Goal: Task Accomplishment & Management: Manage account settings

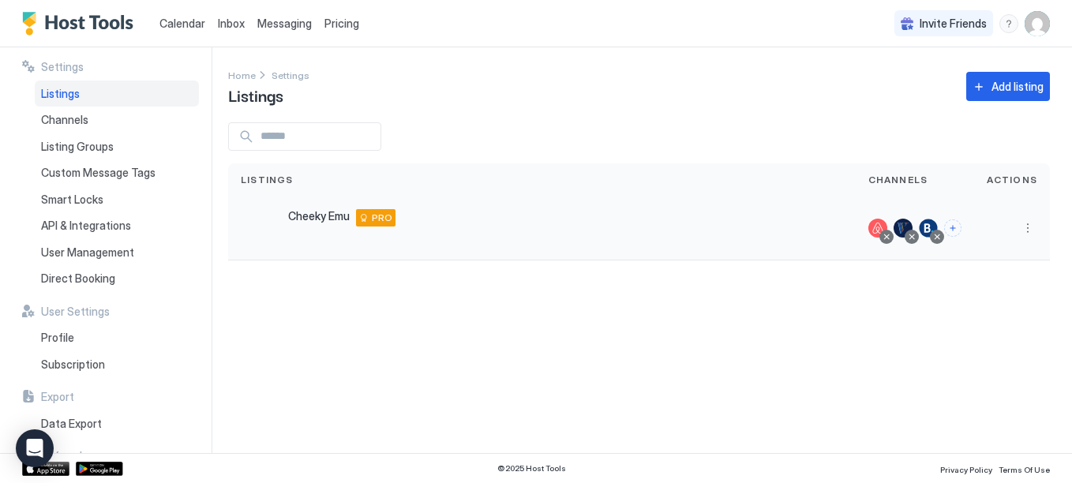
click at [376, 217] on span "PRO" at bounding box center [382, 218] width 21 height 14
click at [1030, 227] on button "More options" at bounding box center [1027, 228] width 19 height 19
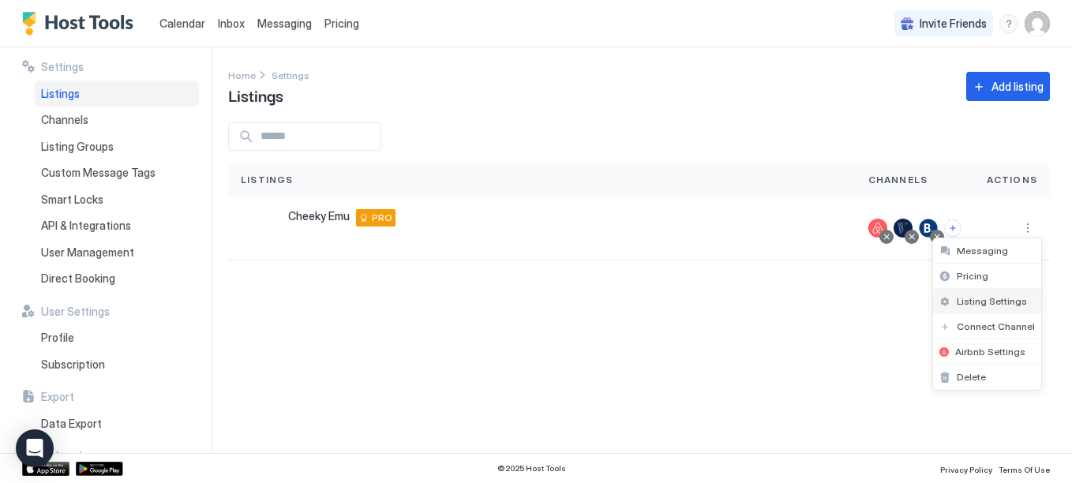
click at [1007, 302] on span "Listing Settings" at bounding box center [992, 301] width 70 height 12
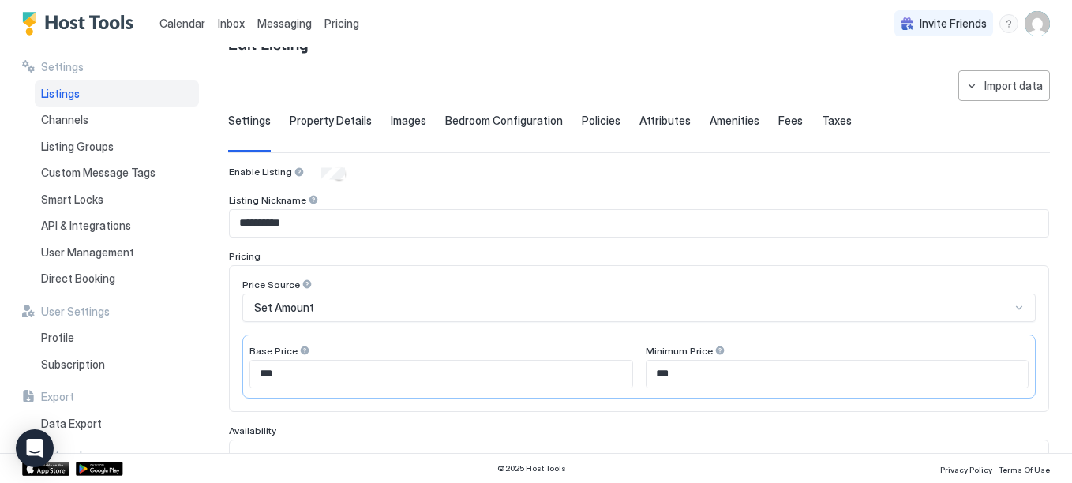
scroll to position [79, 0]
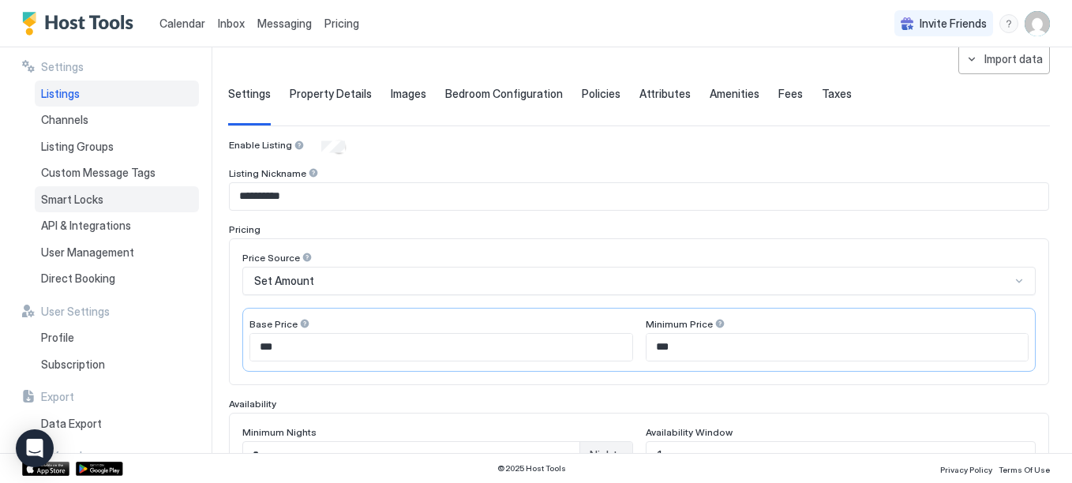
click at [99, 207] on div "Smart Locks" at bounding box center [117, 199] width 164 height 27
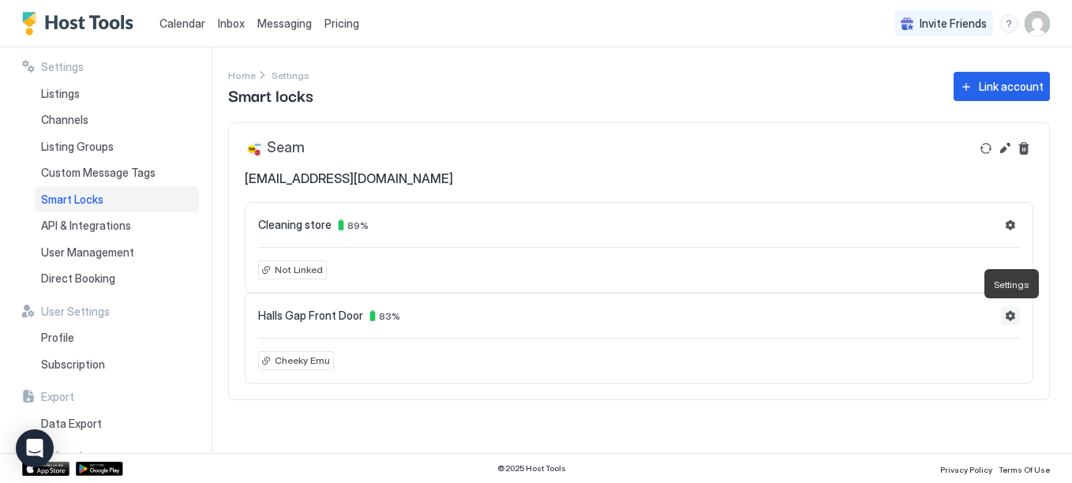
click at [1008, 312] on button "Settings" at bounding box center [1010, 315] width 19 height 19
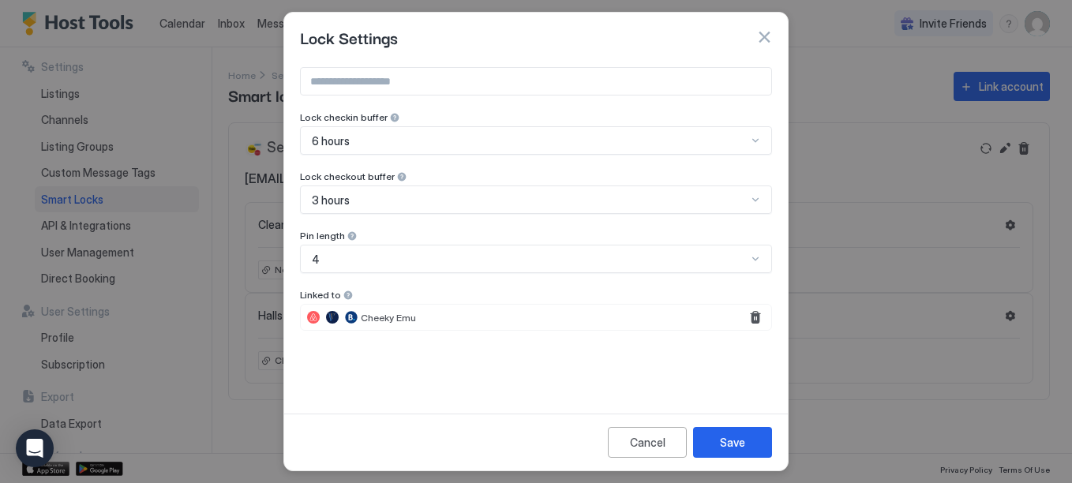
scroll to position [12, 0]
click at [511, 82] on input "Input Field" at bounding box center [536, 79] width 471 height 27
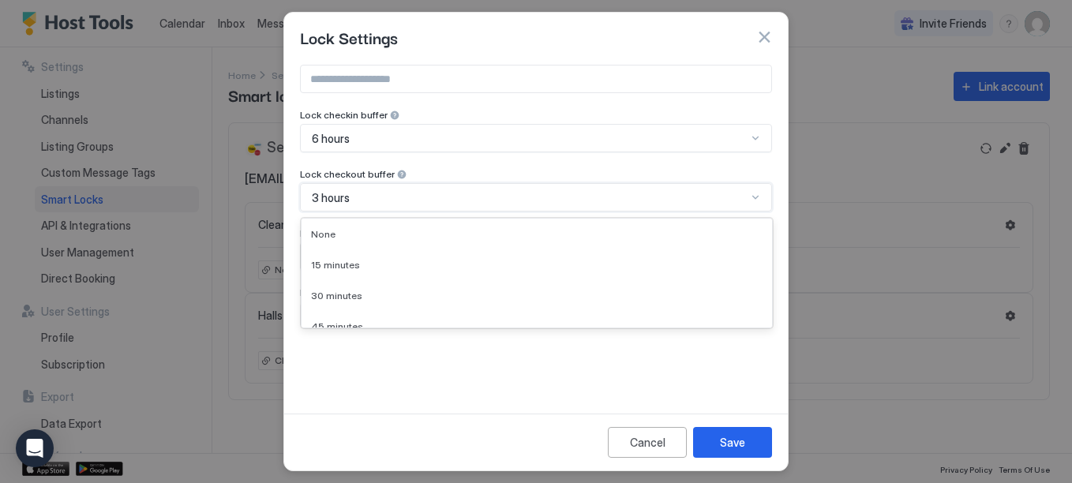
click at [529, 197] on div "3 hours" at bounding box center [529, 198] width 435 height 14
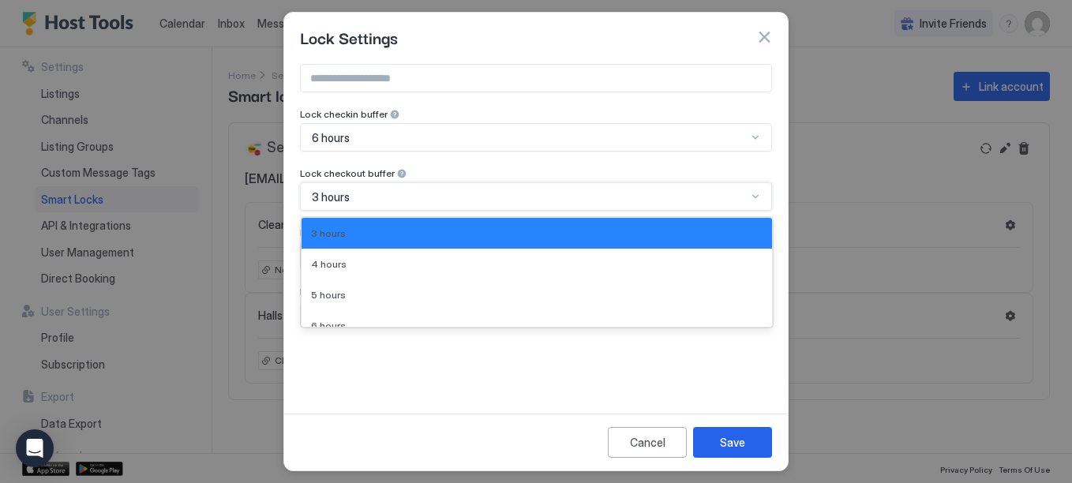
scroll to position [199, 0]
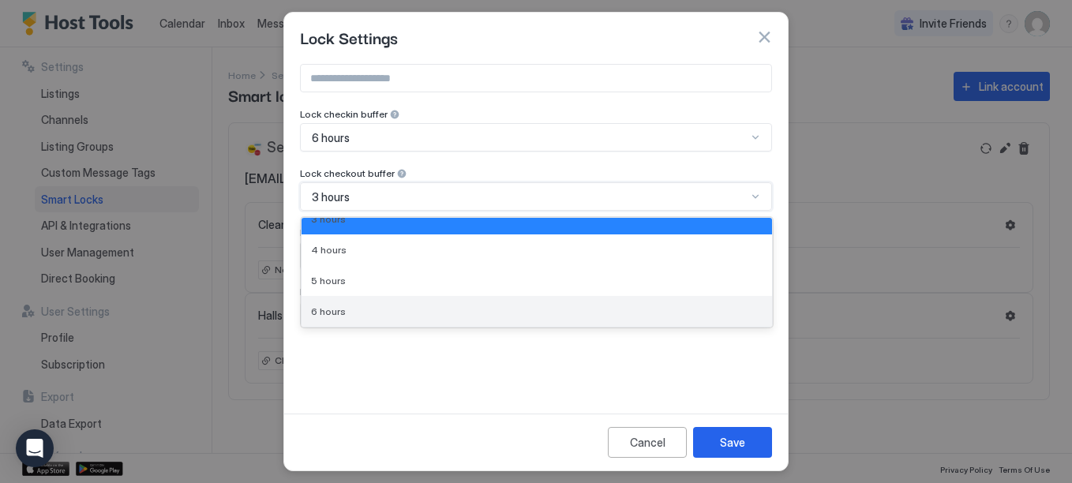
click at [356, 312] on div "6 hours" at bounding box center [537, 312] width 452 height 12
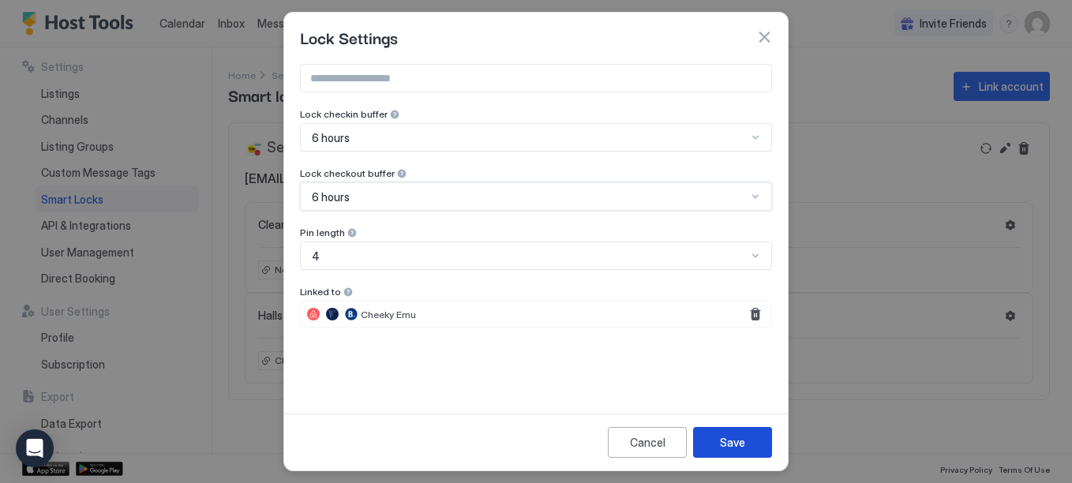
click at [760, 437] on button "Save" at bounding box center [732, 442] width 79 height 31
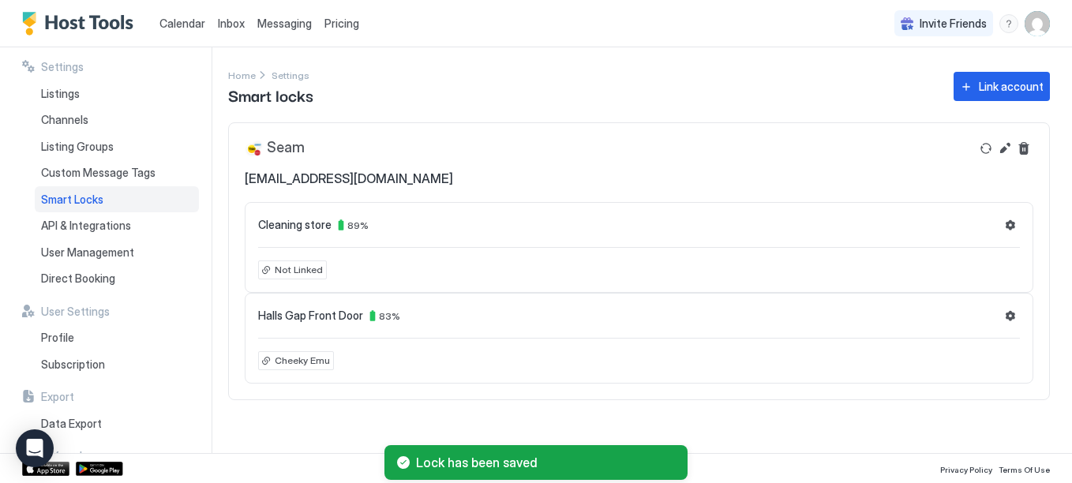
click at [291, 31] on link "Messaging" at bounding box center [284, 23] width 54 height 17
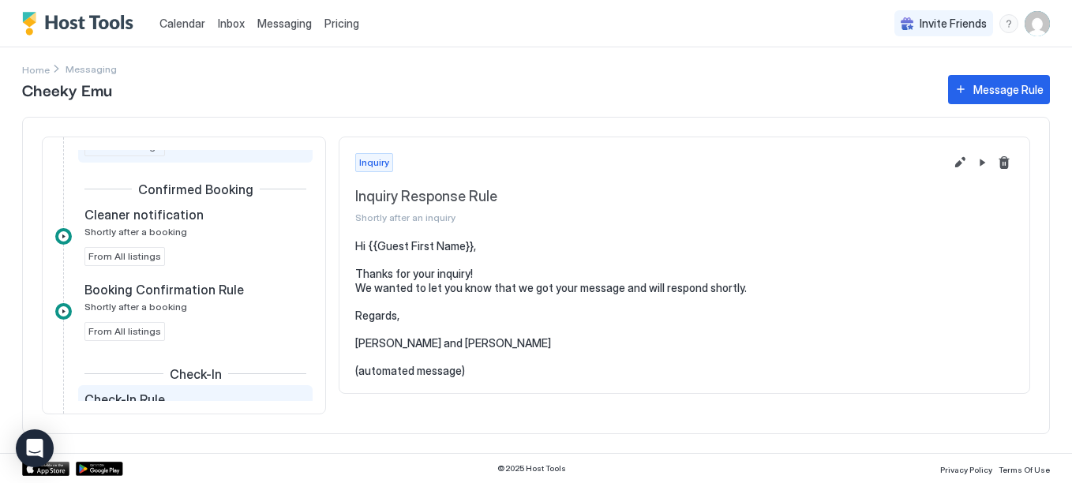
scroll to position [237, 0]
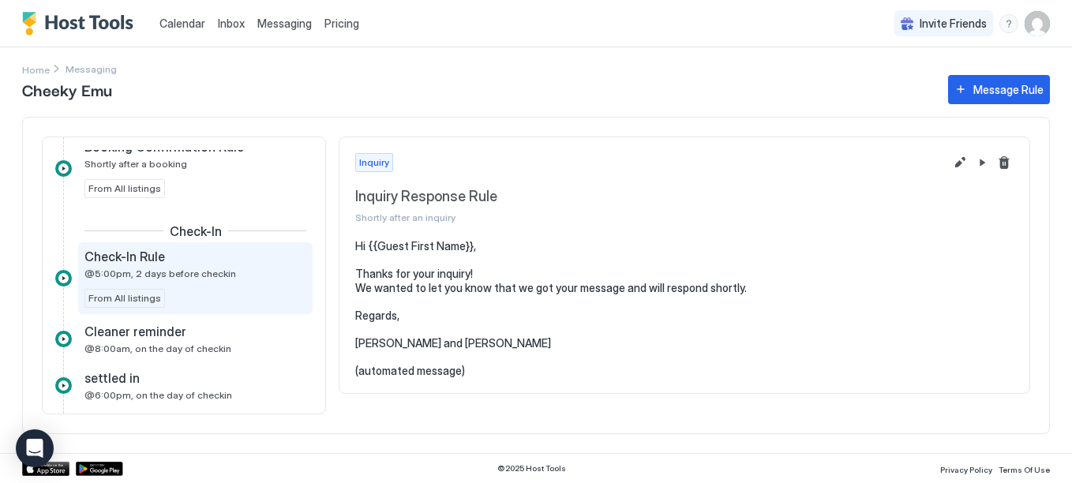
click at [208, 287] on div "Check-In Rule @5:00pm, 2 days before checkin From All listings" at bounding box center [195, 278] width 222 height 59
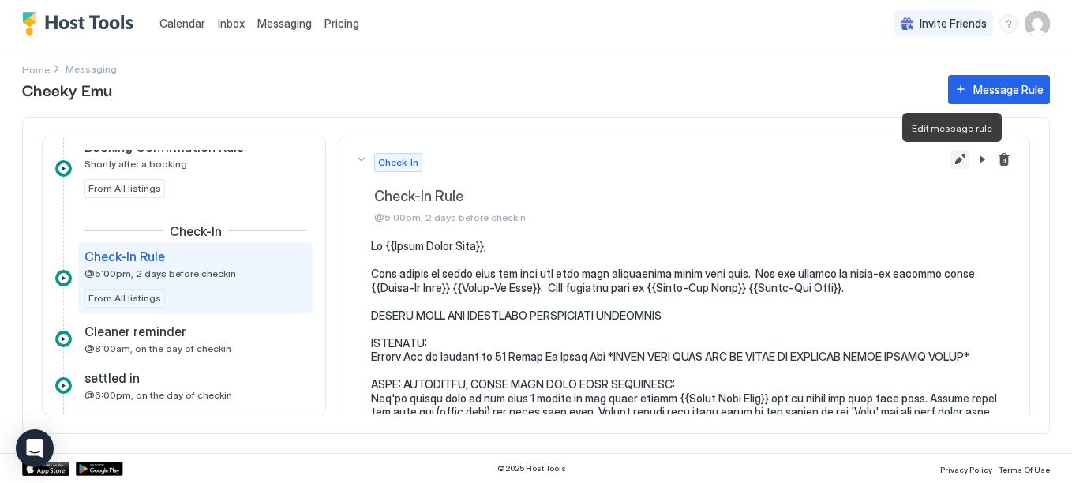
click at [951, 155] on button "Edit message rule" at bounding box center [960, 159] width 19 height 19
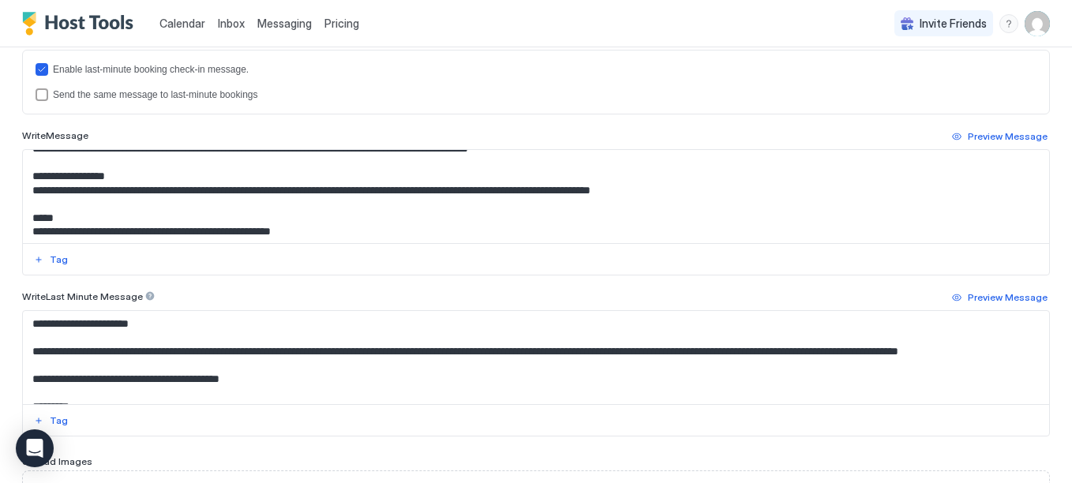
scroll to position [316, 0]
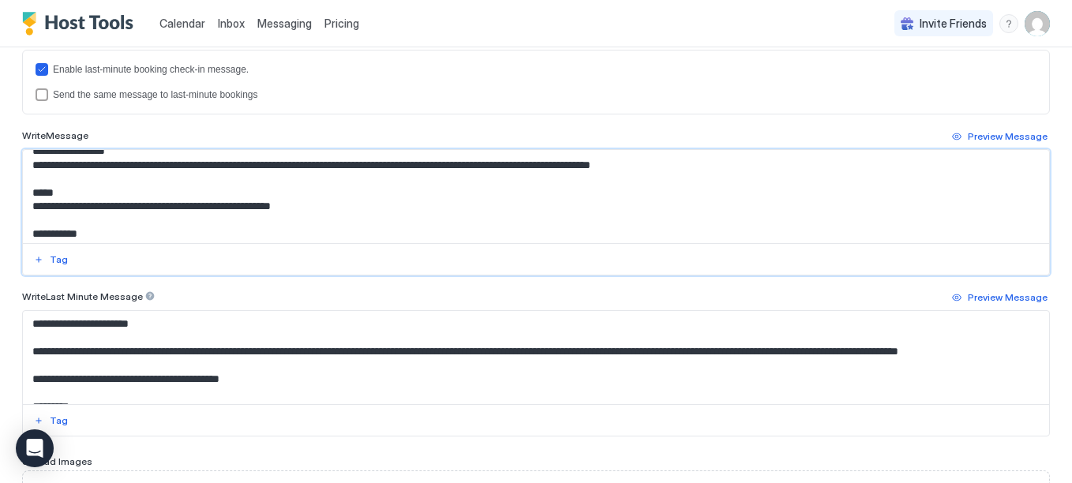
click at [30, 193] on textarea "Input Field" at bounding box center [530, 196] width 1015 height 93
click at [152, 208] on textarea "Input Field" at bounding box center [530, 196] width 1015 height 93
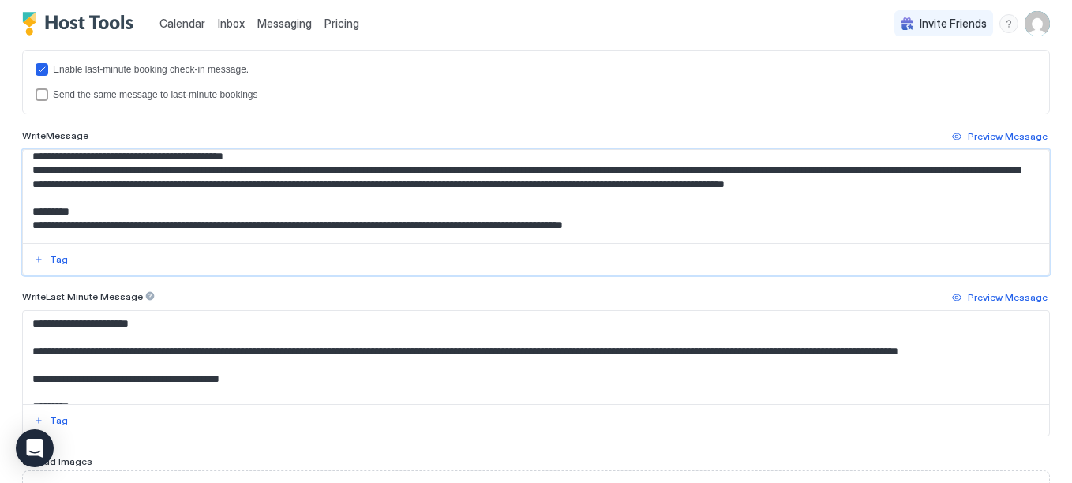
scroll to position [158, 0]
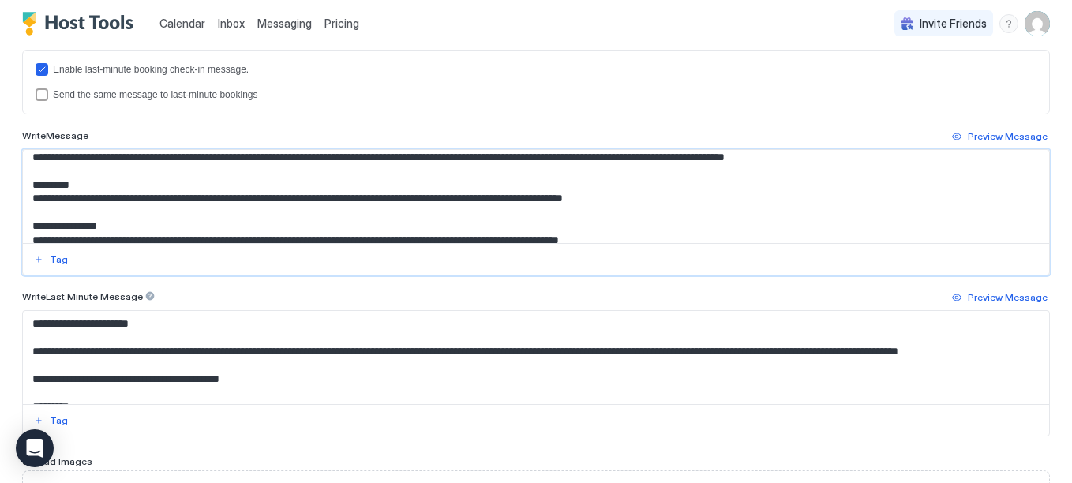
click at [314, 159] on textarea "Input Field" at bounding box center [530, 196] width 1015 height 93
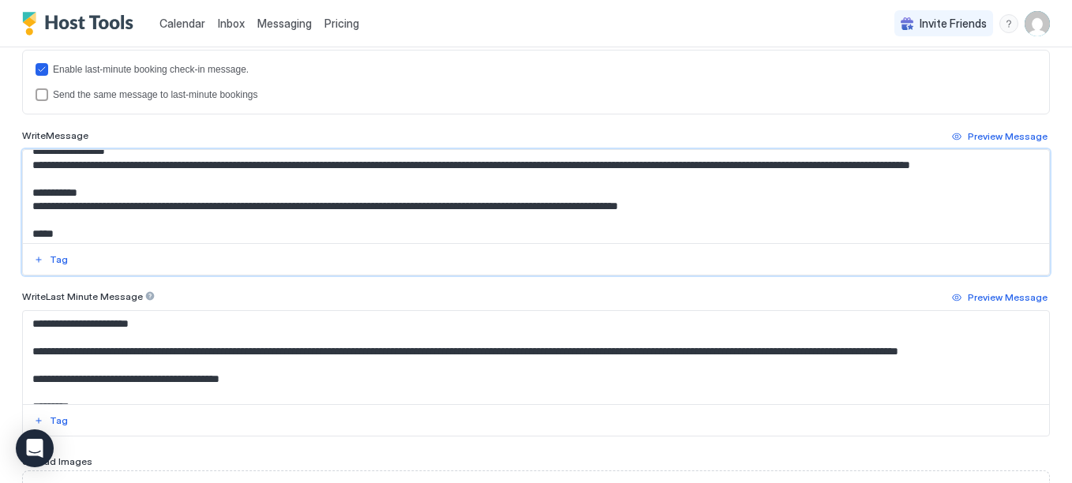
scroll to position [395, 0]
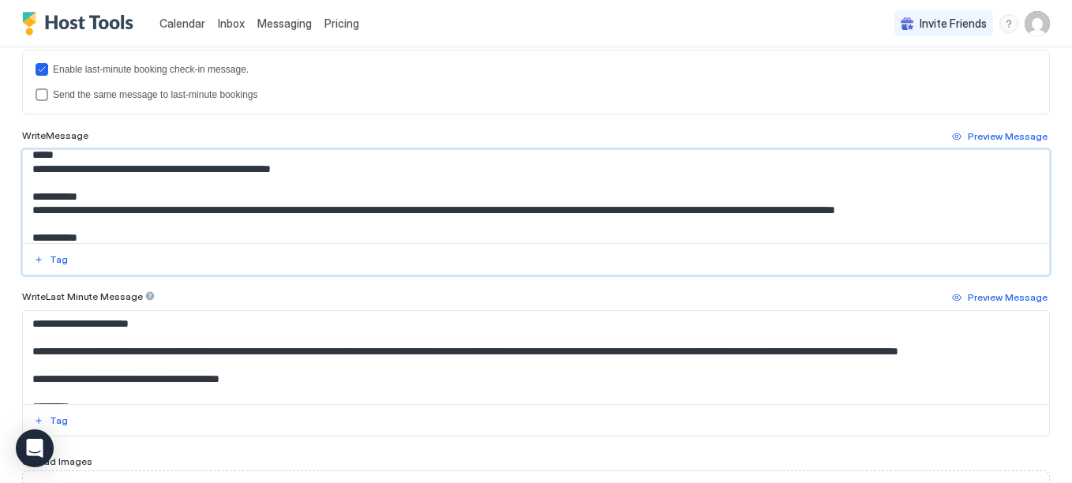
click at [606, 193] on textarea "Input Field" at bounding box center [530, 196] width 1015 height 93
click at [740, 170] on textarea "Input Field" at bounding box center [530, 196] width 1015 height 93
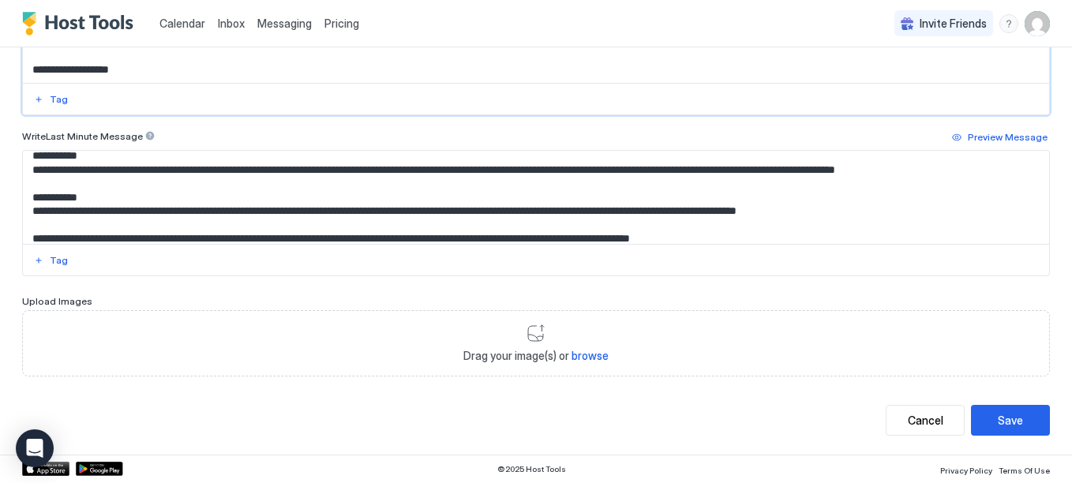
scroll to position [474, 0]
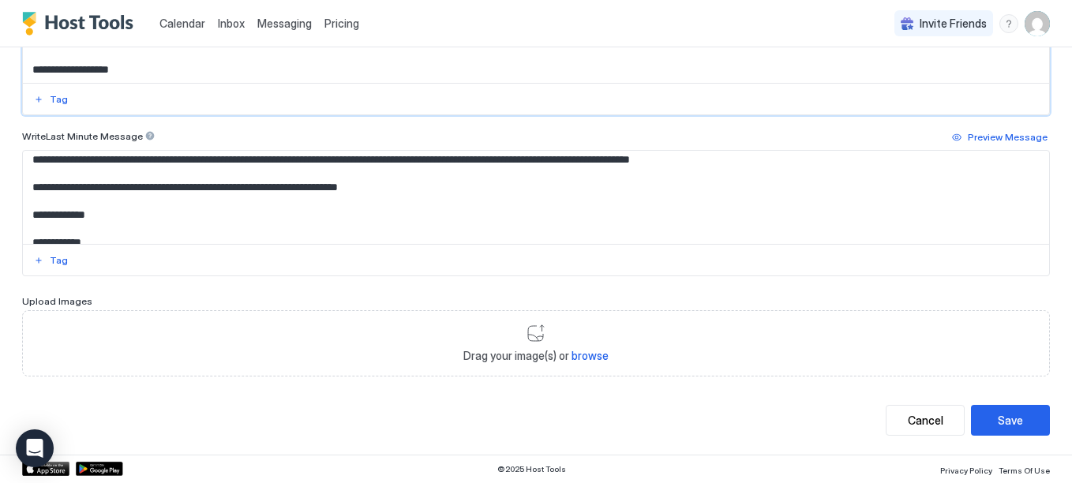
type textarea "**********"
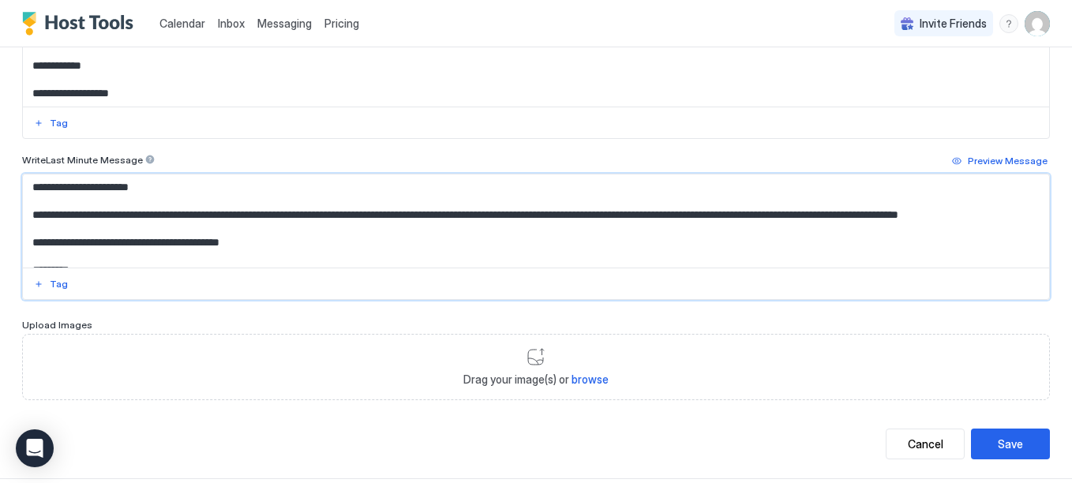
scroll to position [634, 0]
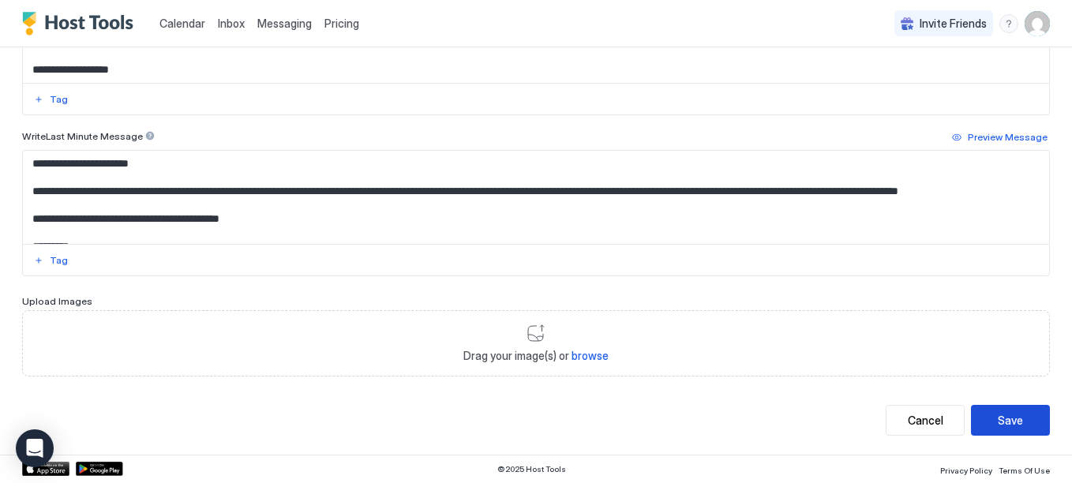
click at [1000, 426] on div "Save" at bounding box center [1010, 420] width 25 height 17
